Goal: Task Accomplishment & Management: Manage account settings

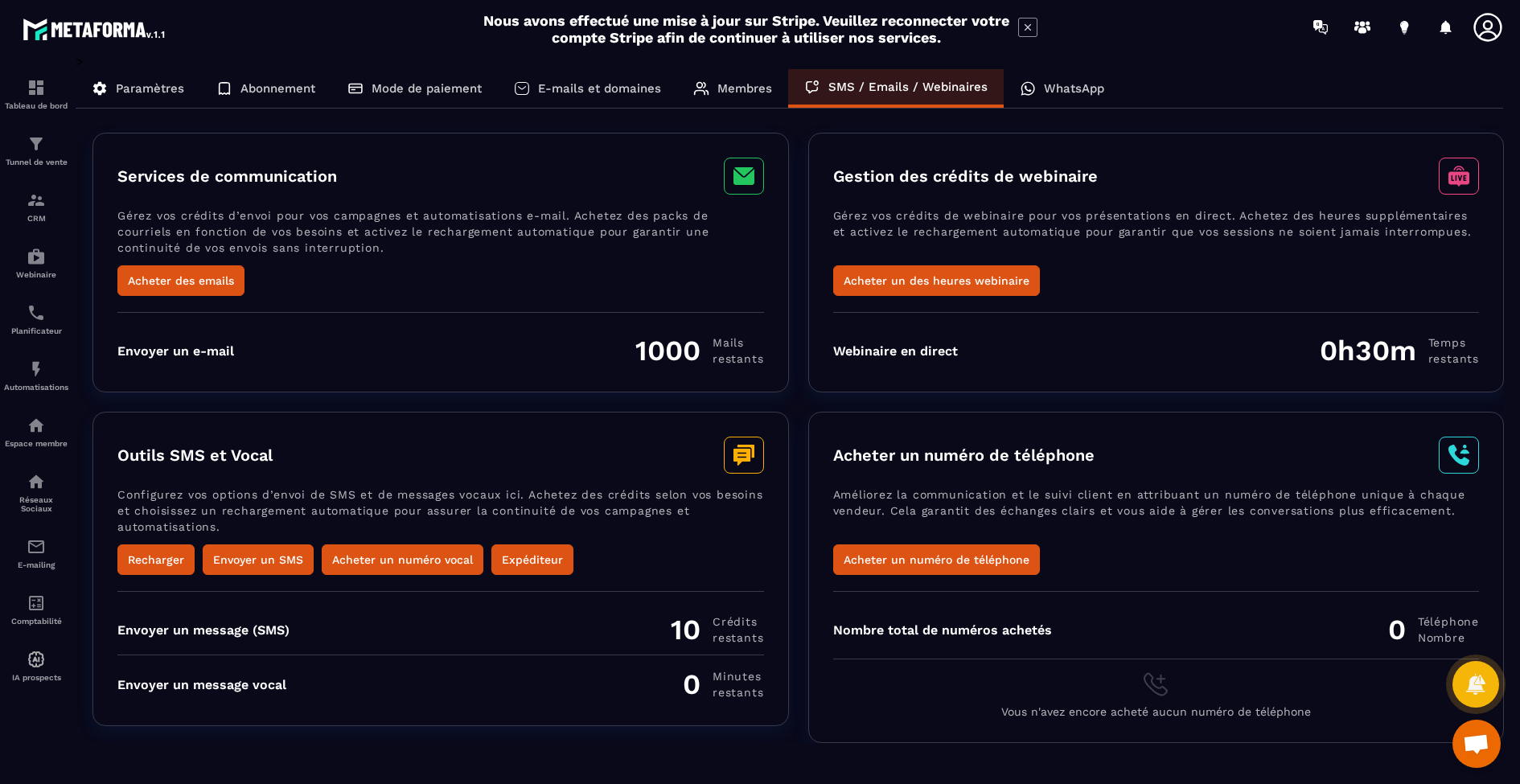
click at [1083, 93] on p "WhatsApp" at bounding box center [1074, 88] width 60 height 14
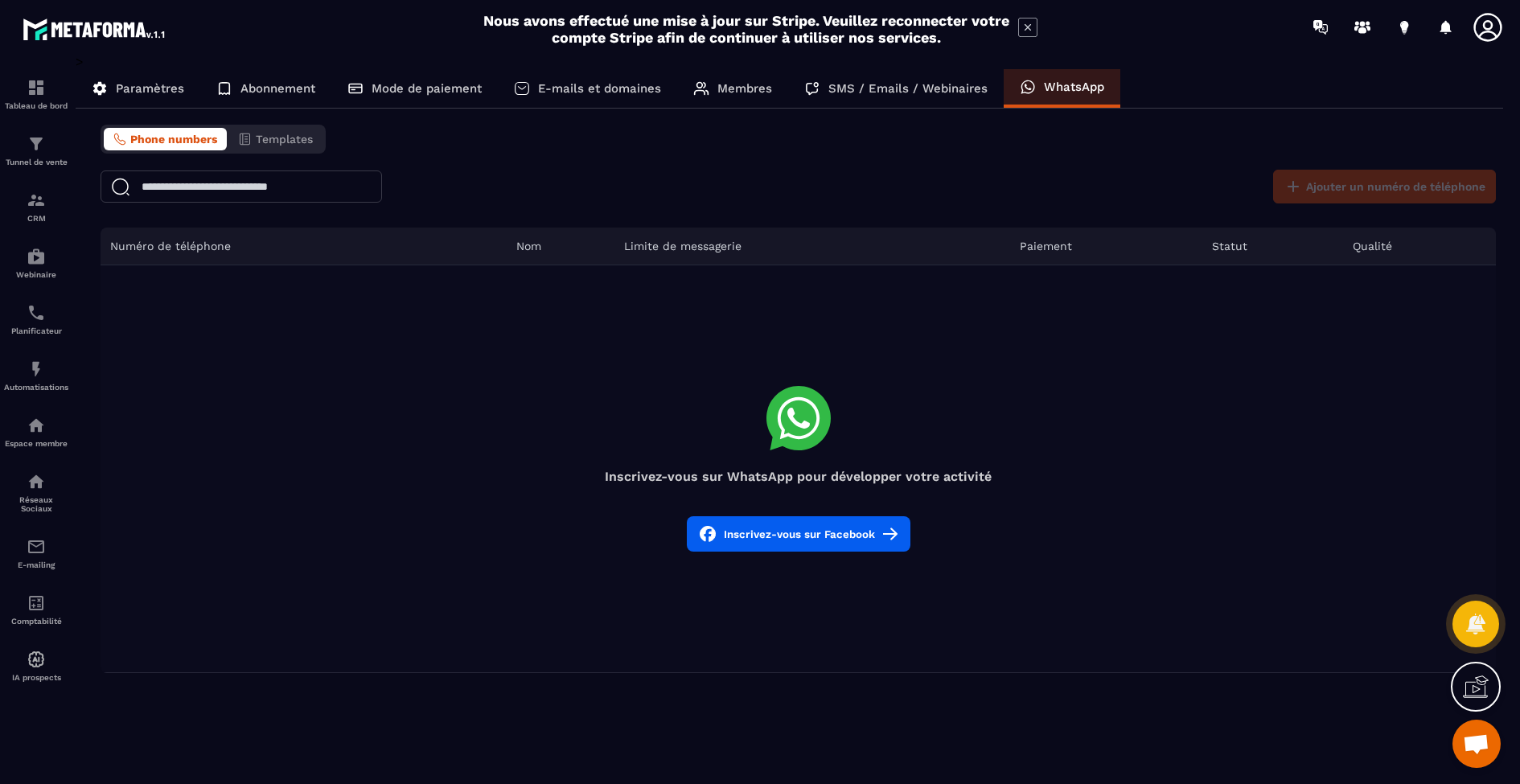
click at [598, 92] on p "E-mails et domaines" at bounding box center [599, 88] width 123 height 14
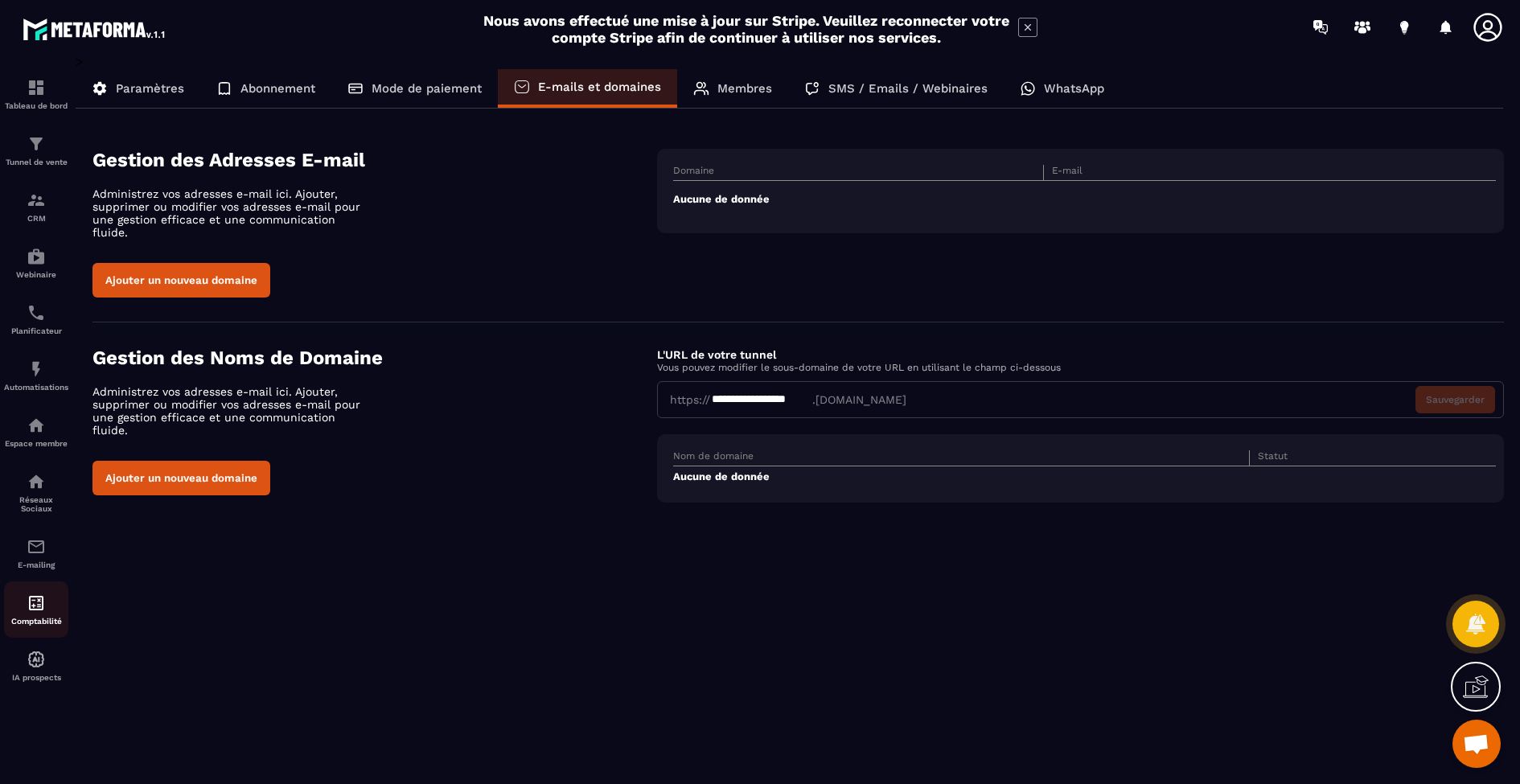
click at [42, 609] on img at bounding box center [36, 603] width 19 height 19
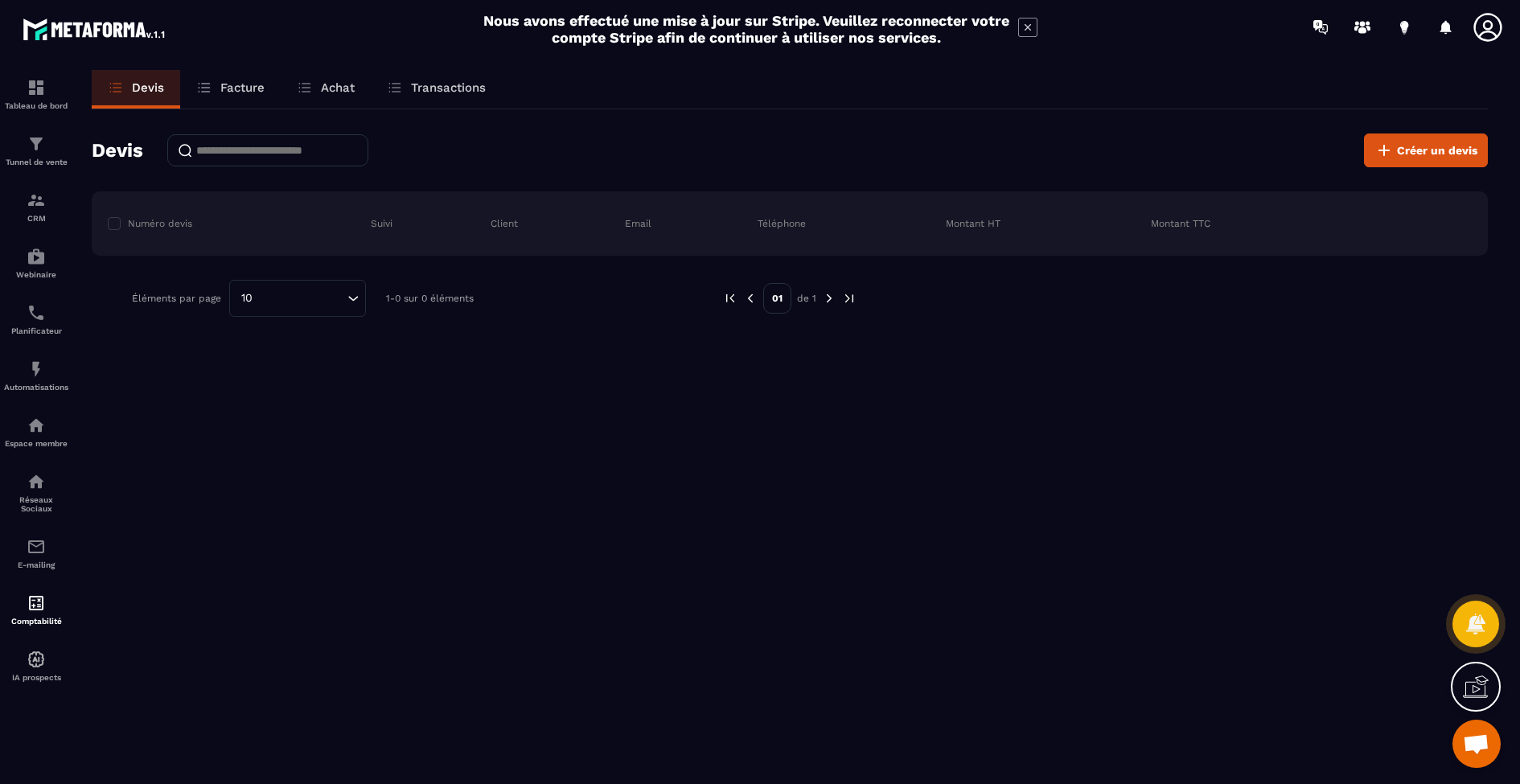
click at [246, 89] on p "Facture" at bounding box center [242, 87] width 44 height 14
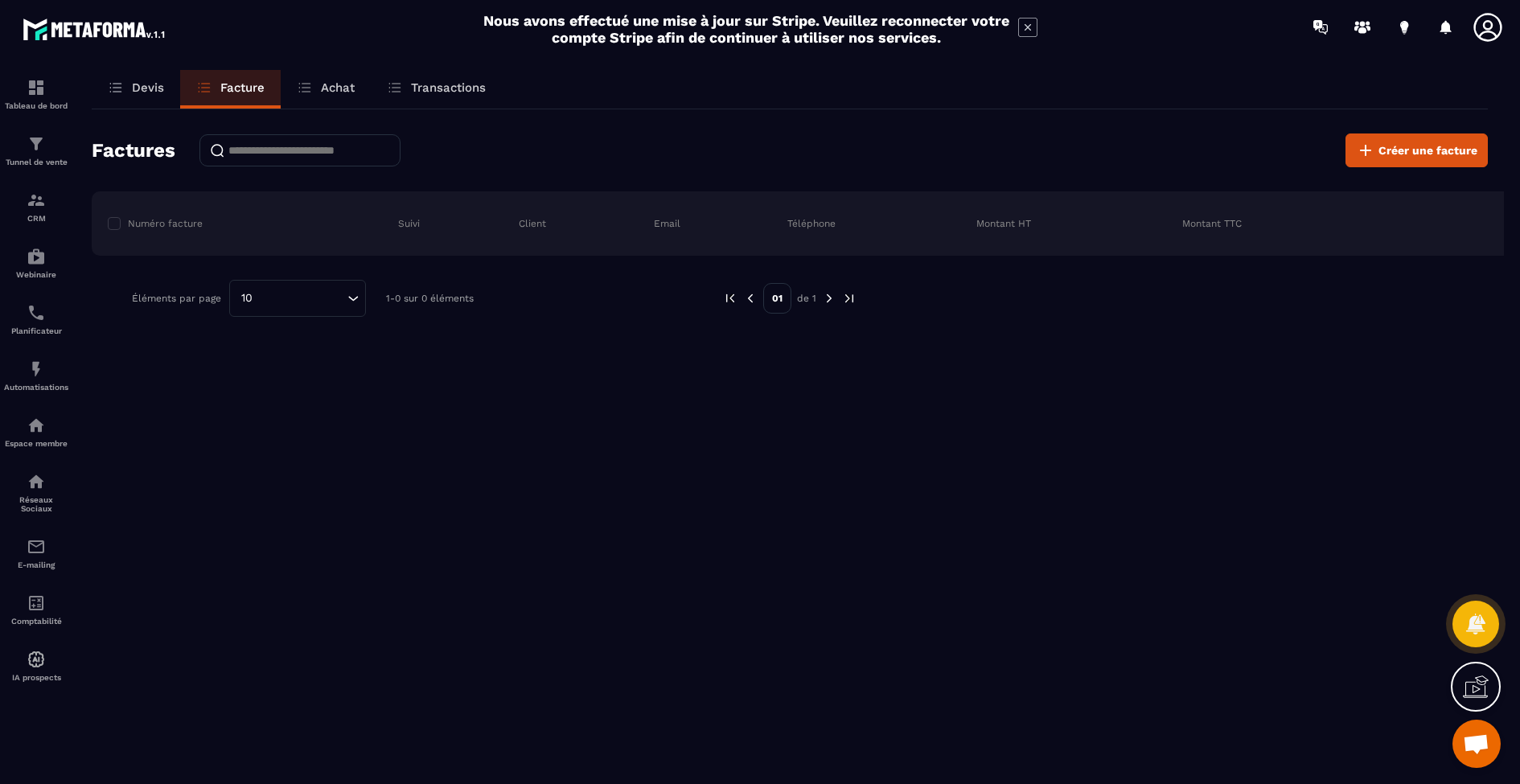
click at [142, 84] on p "Devis" at bounding box center [147, 87] width 32 height 14
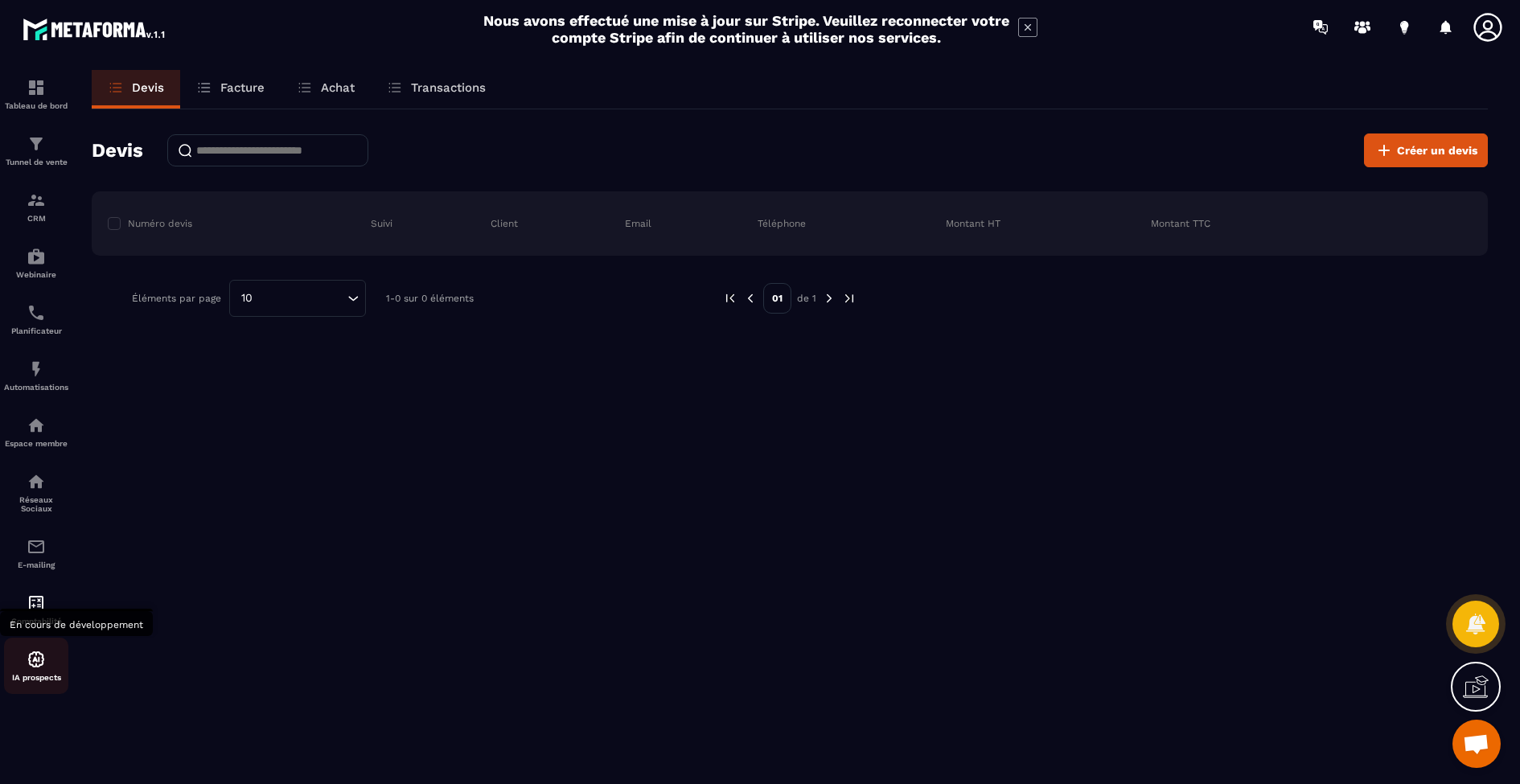
click at [37, 657] on img at bounding box center [36, 659] width 19 height 19
click at [28, 664] on img at bounding box center [36, 659] width 19 height 19
click at [36, 548] on img at bounding box center [36, 546] width 19 height 19
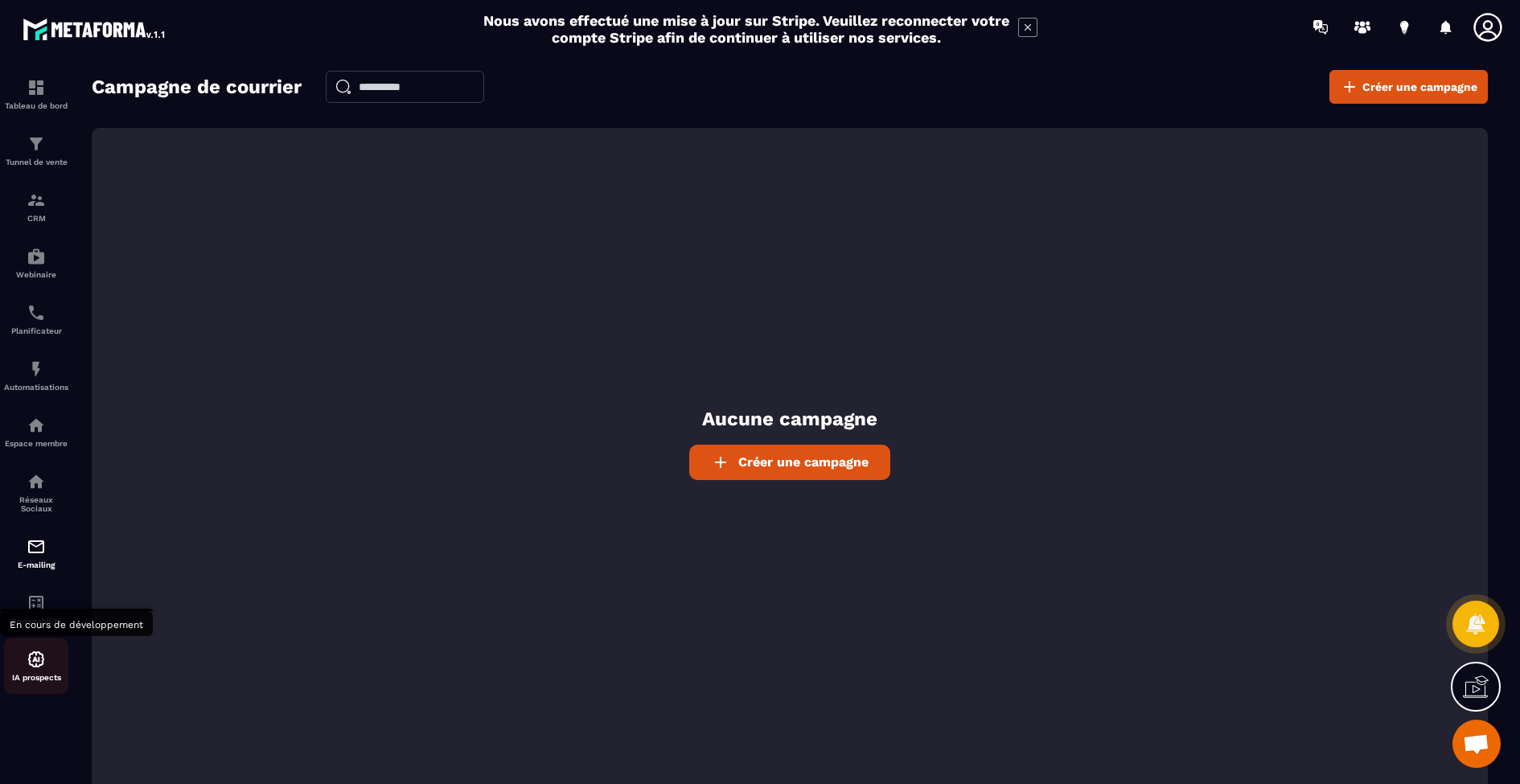
click at [39, 666] on img at bounding box center [36, 659] width 19 height 19
click at [31, 737] on div at bounding box center [36, 442] width 72 height 776
click at [42, 672] on div "IA prospects" at bounding box center [36, 666] width 64 height 32
click at [33, 90] on img at bounding box center [36, 87] width 19 height 19
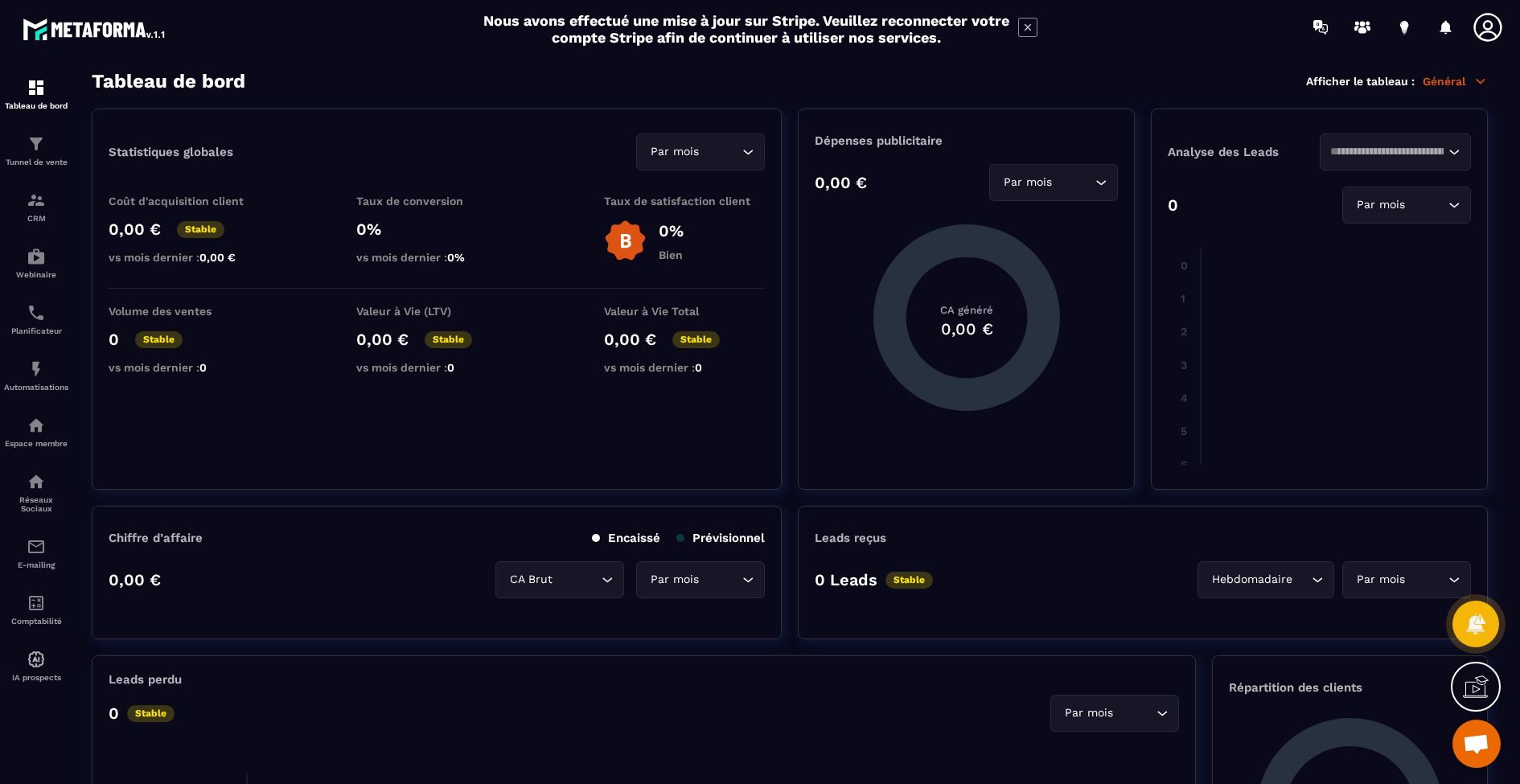
scroll to position [1, 0]
click at [1488, 37] on icon at bounding box center [1488, 27] width 32 height 32
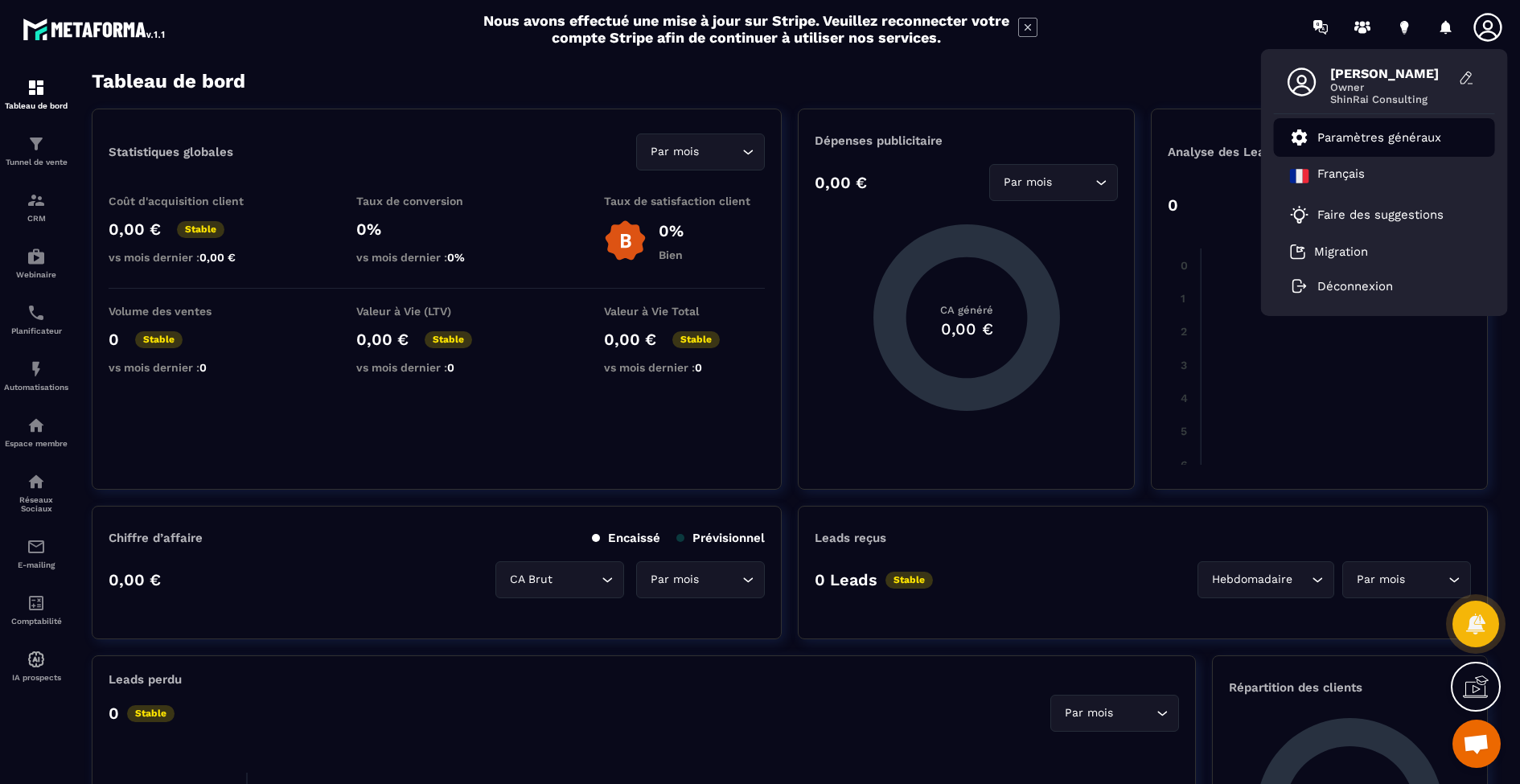
scroll to position [0, 0]
click at [1418, 136] on p "Paramètres généraux" at bounding box center [1378, 137] width 124 height 14
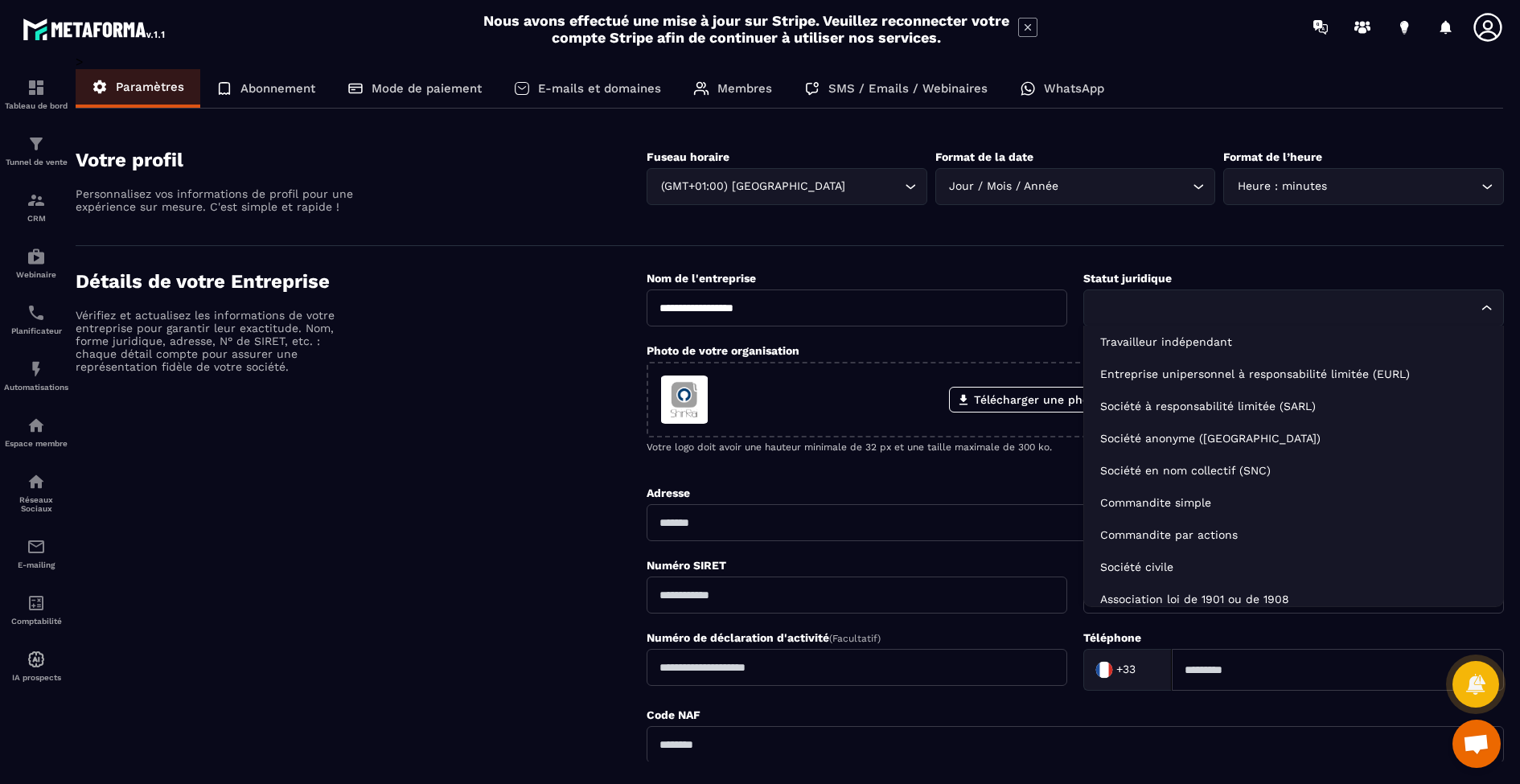
click at [1332, 310] on input "Search for option" at bounding box center [1285, 307] width 384 height 17
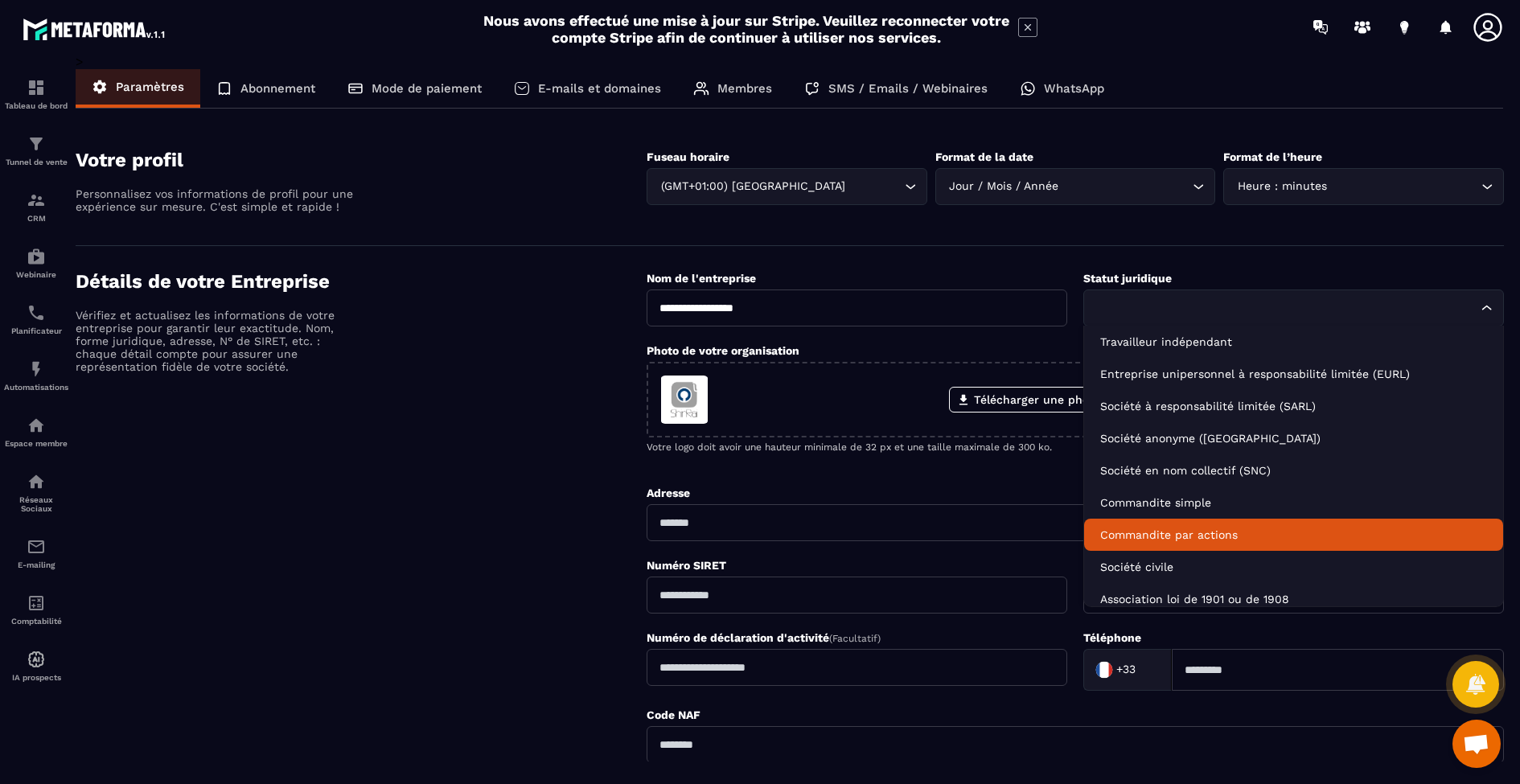
click at [1362, 520] on li "Commandite par actions" at bounding box center [1293, 534] width 419 height 32
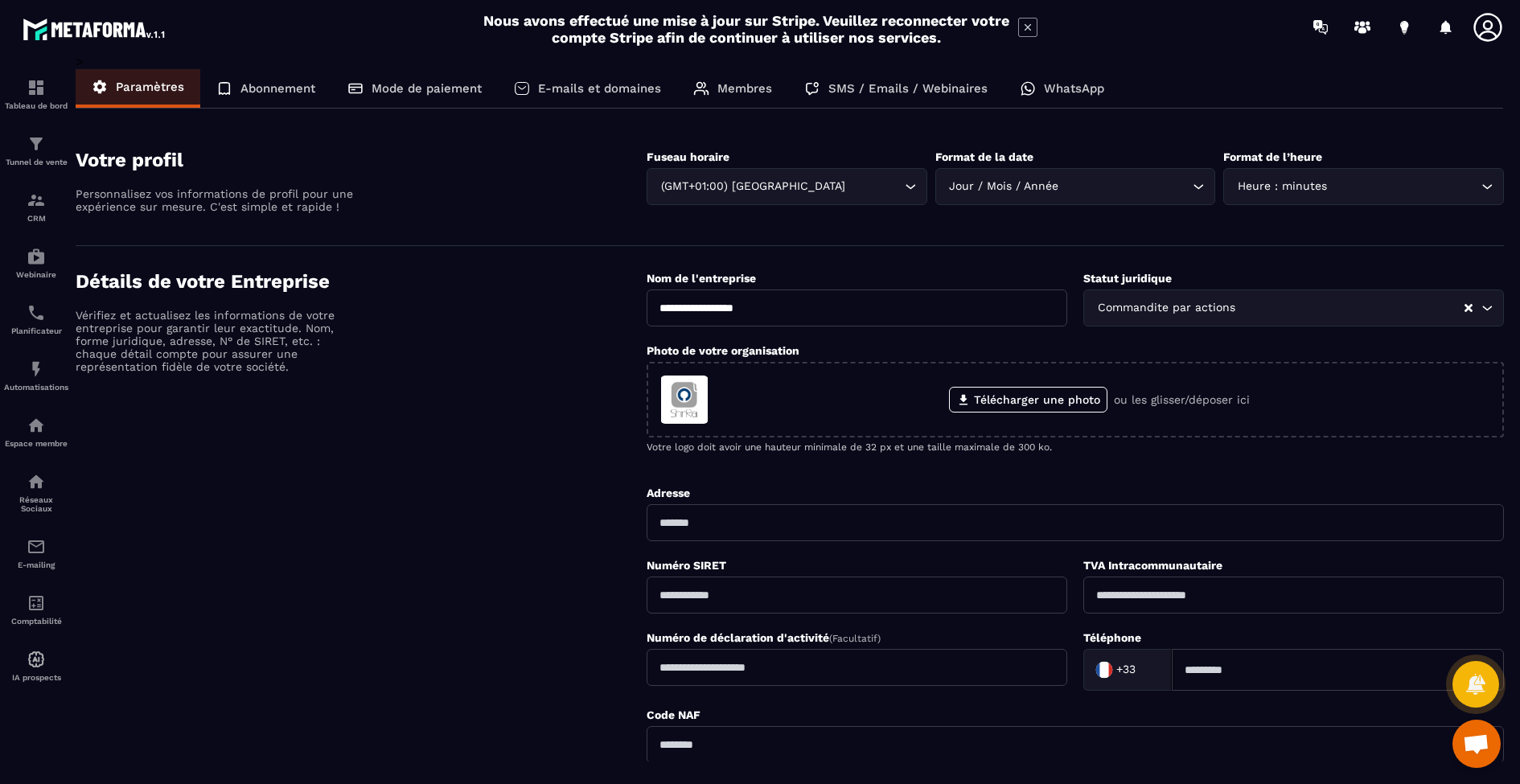
scroll to position [70, 0]
